Goal: Information Seeking & Learning: Learn about a topic

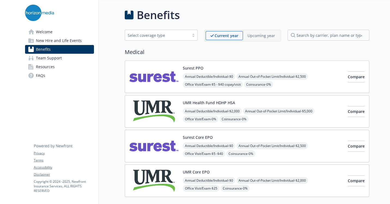
click at [156, 143] on img at bounding box center [153, 145] width 49 height 23
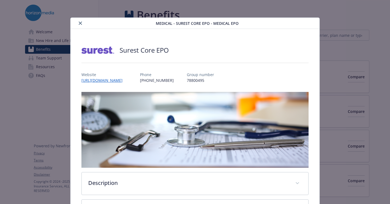
scroll to position [16, 0]
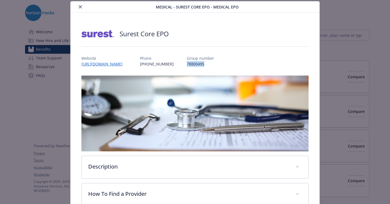
drag, startPoint x: 211, startPoint y: 63, endPoint x: 193, endPoint y: 63, distance: 18.0
click at [193, 63] on p "78800495" at bounding box center [200, 64] width 27 height 6
copy p "78800495"
click at [81, 5] on button "close" at bounding box center [80, 7] width 7 height 7
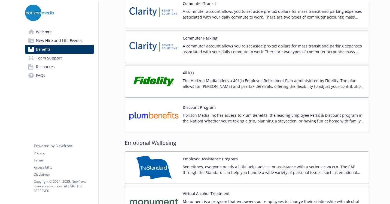
click at [166, 81] on img at bounding box center [153, 81] width 49 height 23
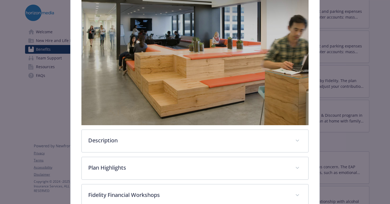
scroll to position [141, 0]
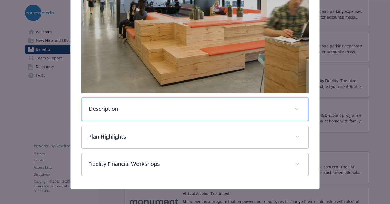
click at [150, 107] on p "Description" at bounding box center [188, 109] width 199 height 8
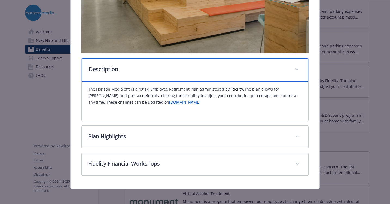
scroll to position [181, 0]
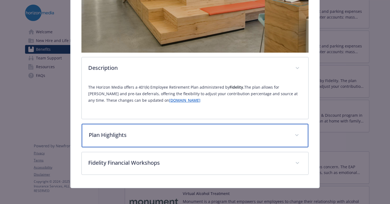
click at [143, 132] on p "Plan Highlights" at bounding box center [188, 135] width 199 height 8
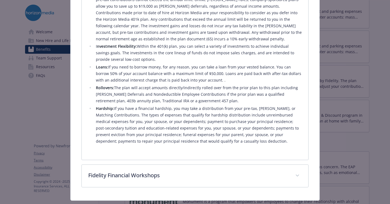
scroll to position [408, 0]
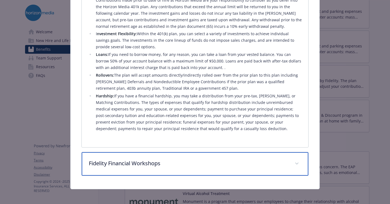
click at [149, 161] on p "Fidelity Financial Workshops" at bounding box center [188, 163] width 199 height 8
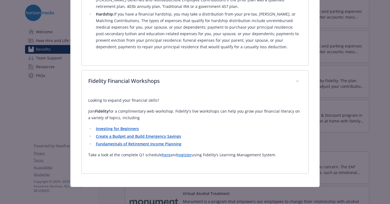
scroll to position [488, 0]
